Goal: Check status

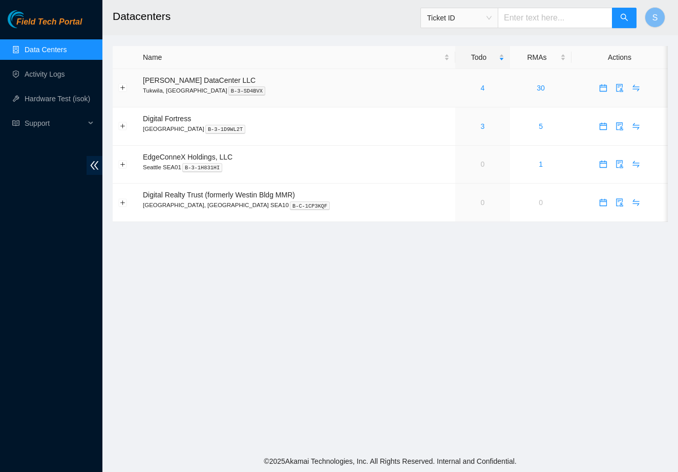
click at [470, 76] on td "4" at bounding box center [482, 88] width 55 height 38
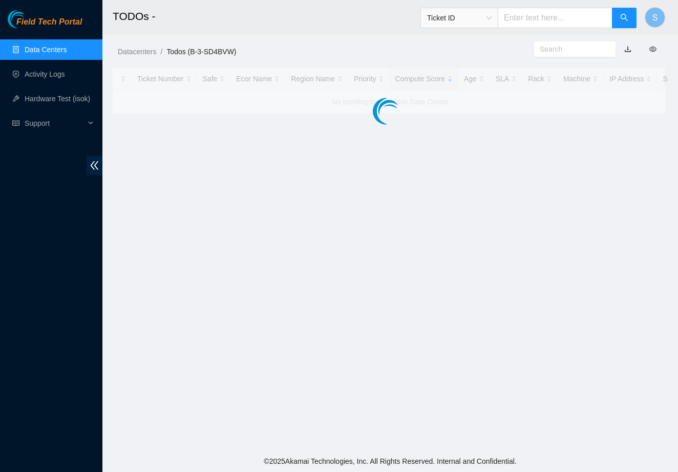
click at [465, 86] on div at bounding box center [390, 91] width 555 height 46
click at [376, 171] on main "TODOs - Ticket ID S Datacenters / Todos (B-3-SD4BVW) / Ticket Number Safe Ecor …" at bounding box center [389, 225] width 575 height 451
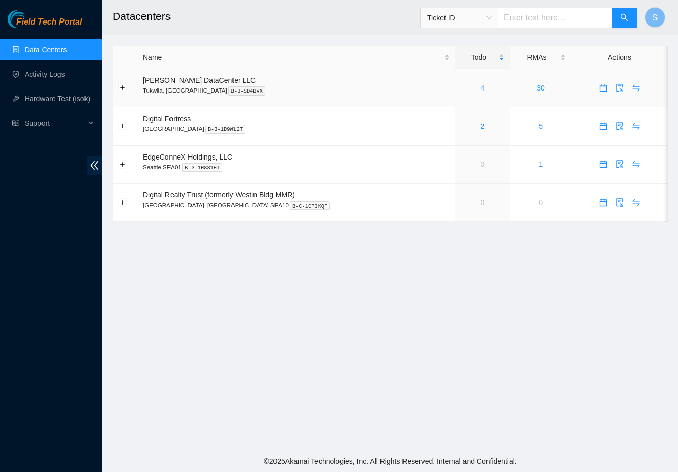
click at [481, 86] on link "4" at bounding box center [483, 88] width 4 height 8
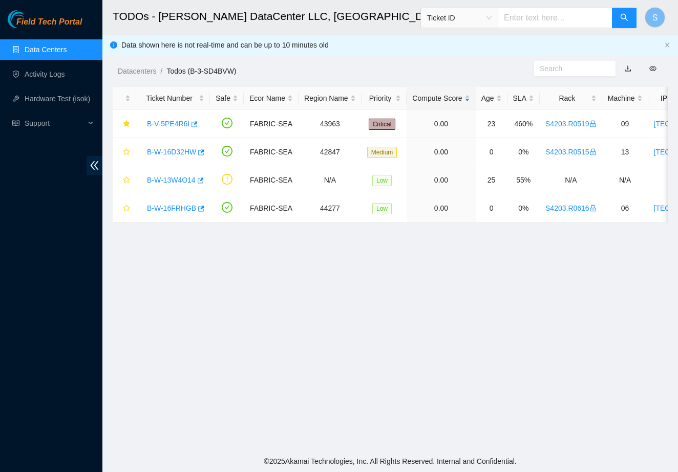
click at [345, 271] on main "TODOs - Sabey DataCenter LLC, Tukwila, WA Ticket ID S Data shown here is not re…" at bounding box center [389, 225] width 575 height 451
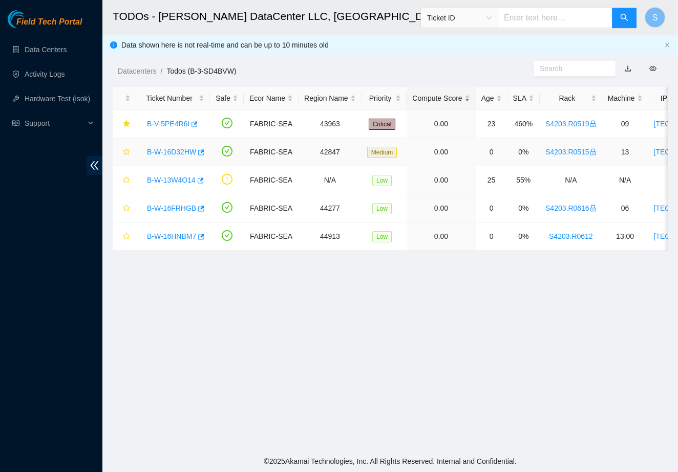
click at [187, 154] on link "B-W-16D32HW" at bounding box center [171, 152] width 49 height 8
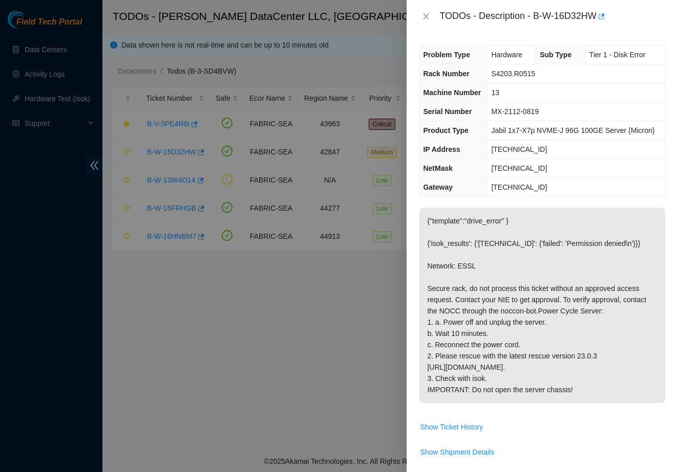
click at [498, 319] on p "{"template":"drive_error" } {'isok_results': {'[TECHNICAL_ID]': {'failed': 'Per…" at bounding box center [542, 306] width 246 height 196
